Goal: Task Accomplishment & Management: Manage account settings

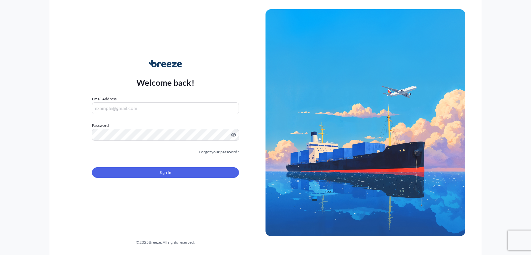
click at [147, 116] on form "Email Address Password Must include: Upper & lower case letters Symbols (!@#$) …" at bounding box center [165, 141] width 147 height 90
click at [146, 105] on input "Email Address" at bounding box center [165, 108] width 147 height 12
type input "[EMAIL_ADDRESS][DOMAIN_NAME]"
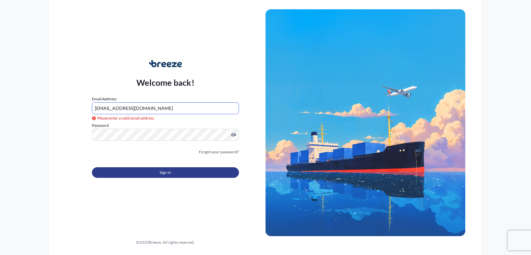
click at [155, 169] on button "Sign In" at bounding box center [165, 172] width 147 height 11
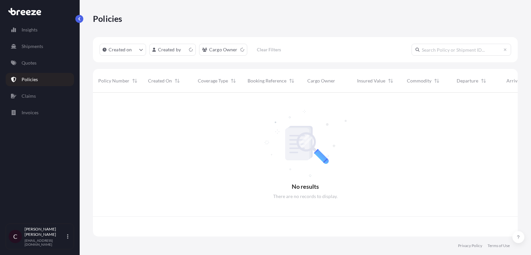
scroll to position [148, 424]
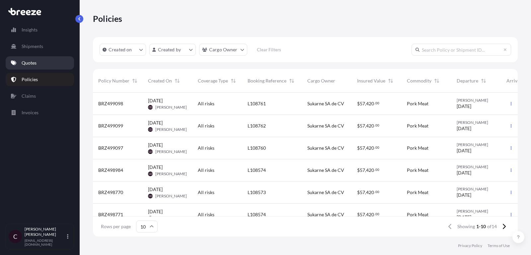
click at [44, 62] on link "Quotes" at bounding box center [40, 62] width 68 height 13
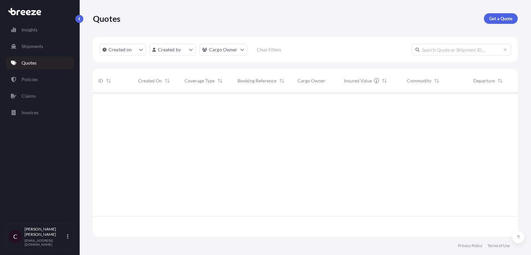
scroll to position [168, 424]
